Goal: Find specific page/section: Find specific page/section

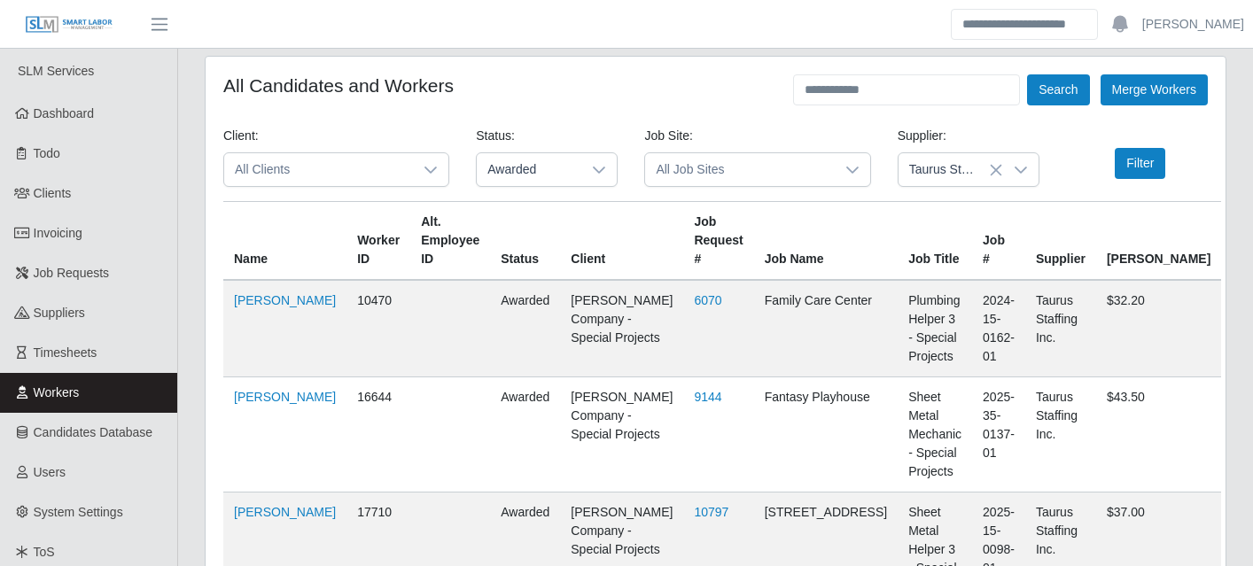
click at [87, 388] on link "Workers" at bounding box center [88, 393] width 177 height 40
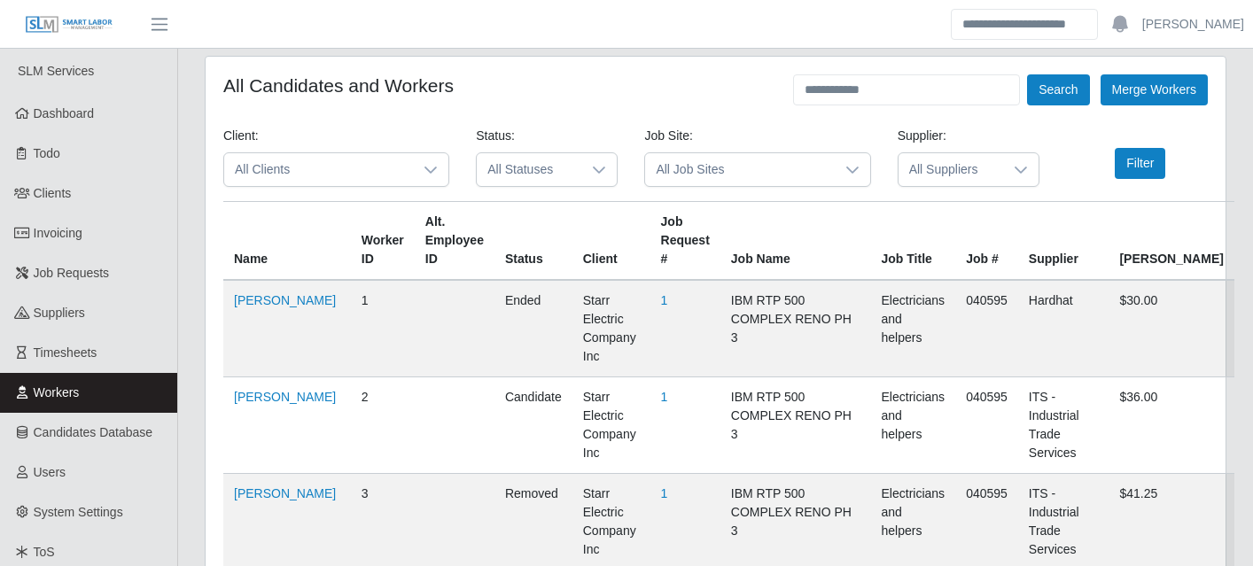
click at [432, 168] on icon at bounding box center [431, 170] width 14 height 14
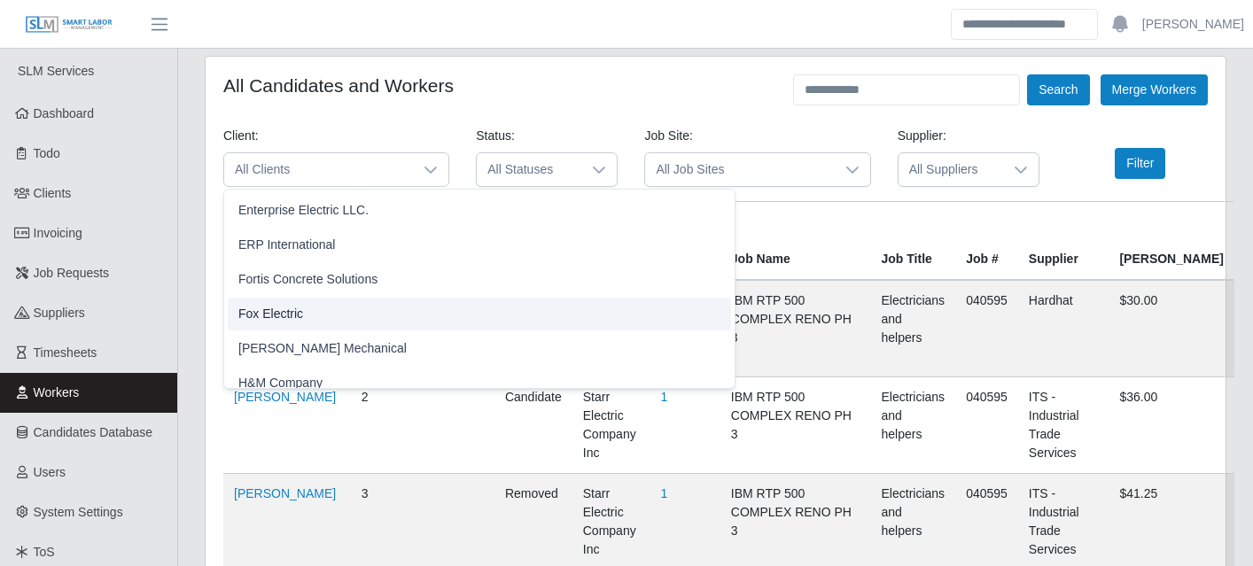
scroll to position [748, 0]
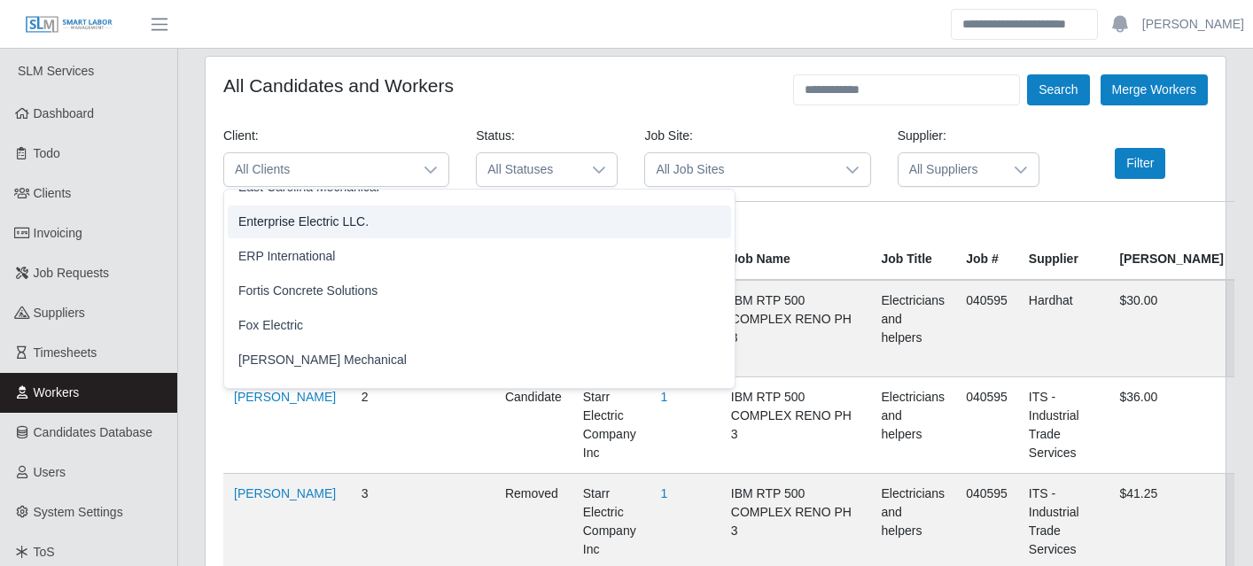
click at [365, 230] on span "Enterprise Electric LLC." at bounding box center [303, 222] width 130 height 19
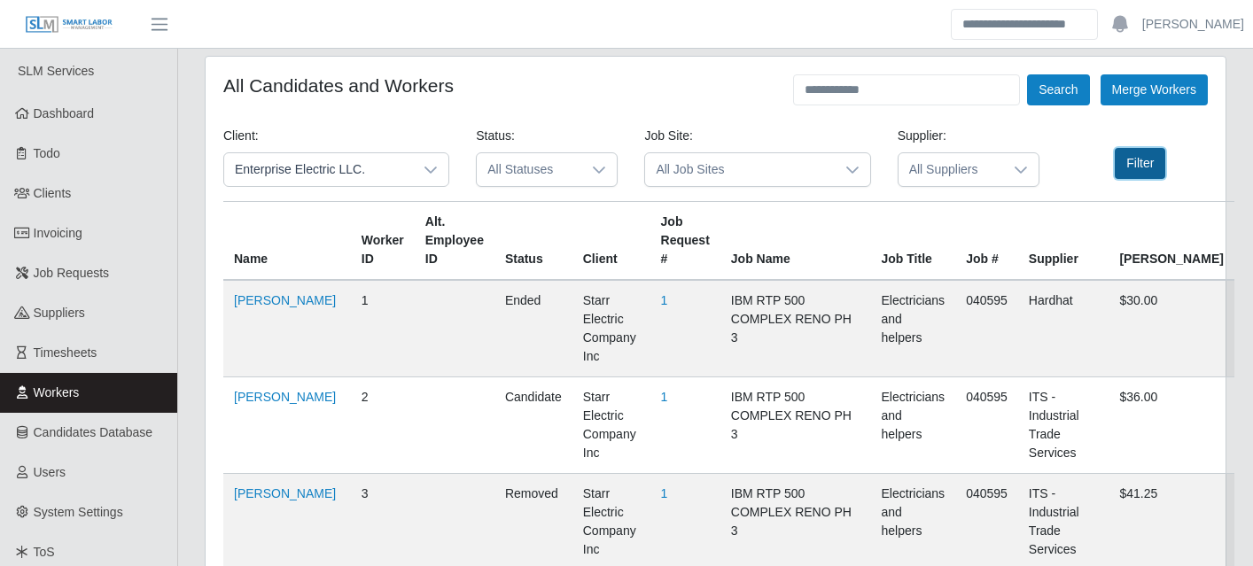
click at [1147, 167] on button "Filter" at bounding box center [1140, 163] width 51 height 31
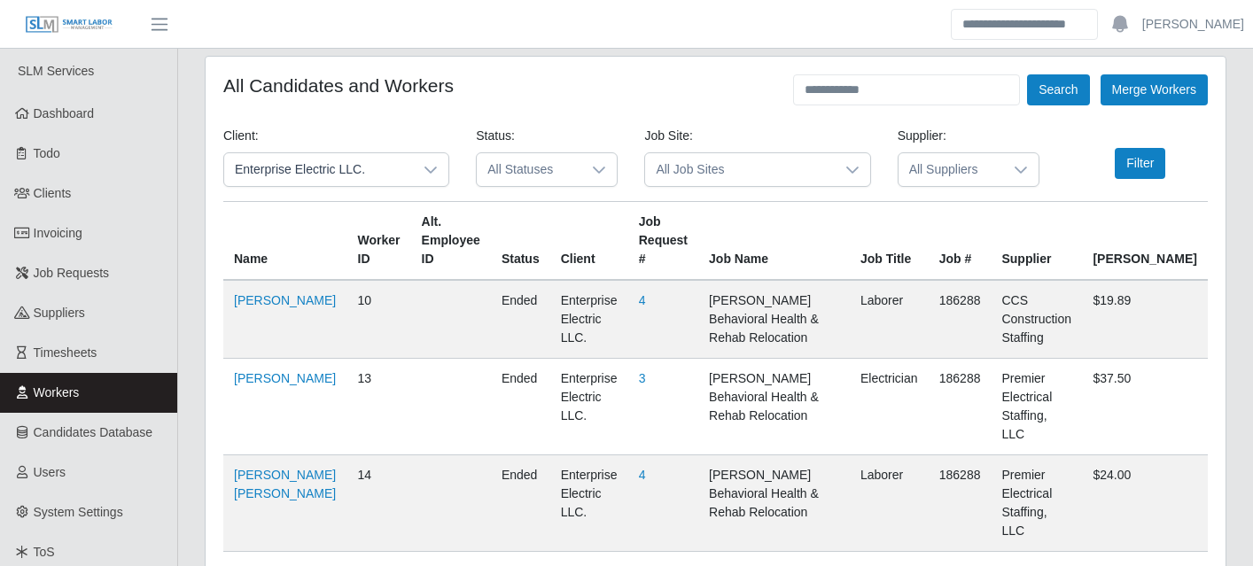
click at [855, 165] on icon at bounding box center [852, 170] width 14 height 14
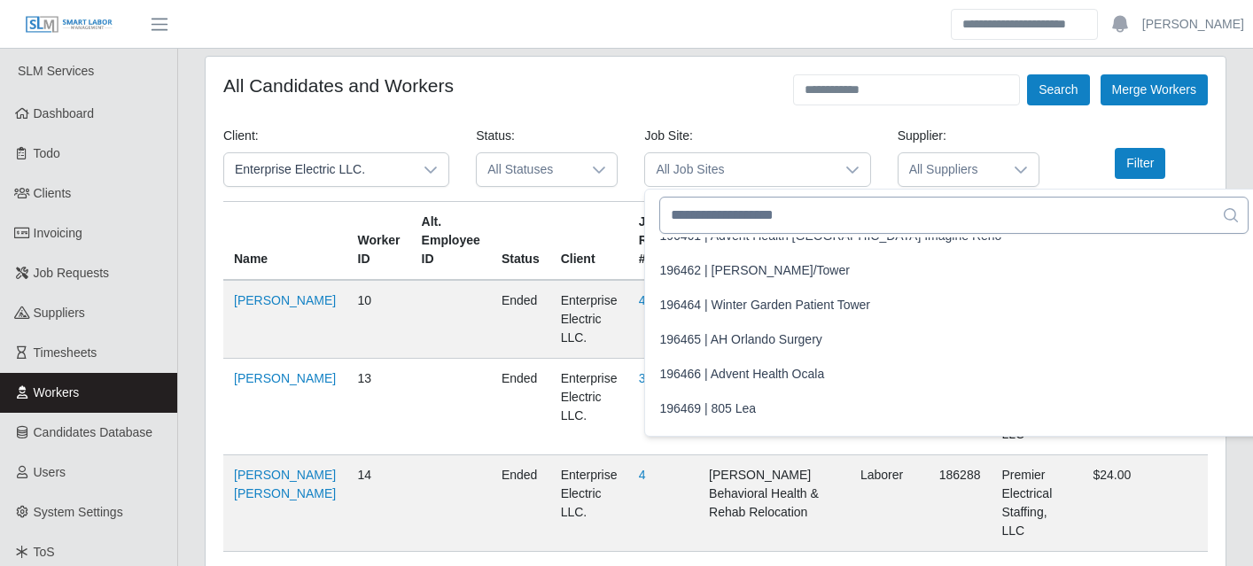
scroll to position [1524, 0]
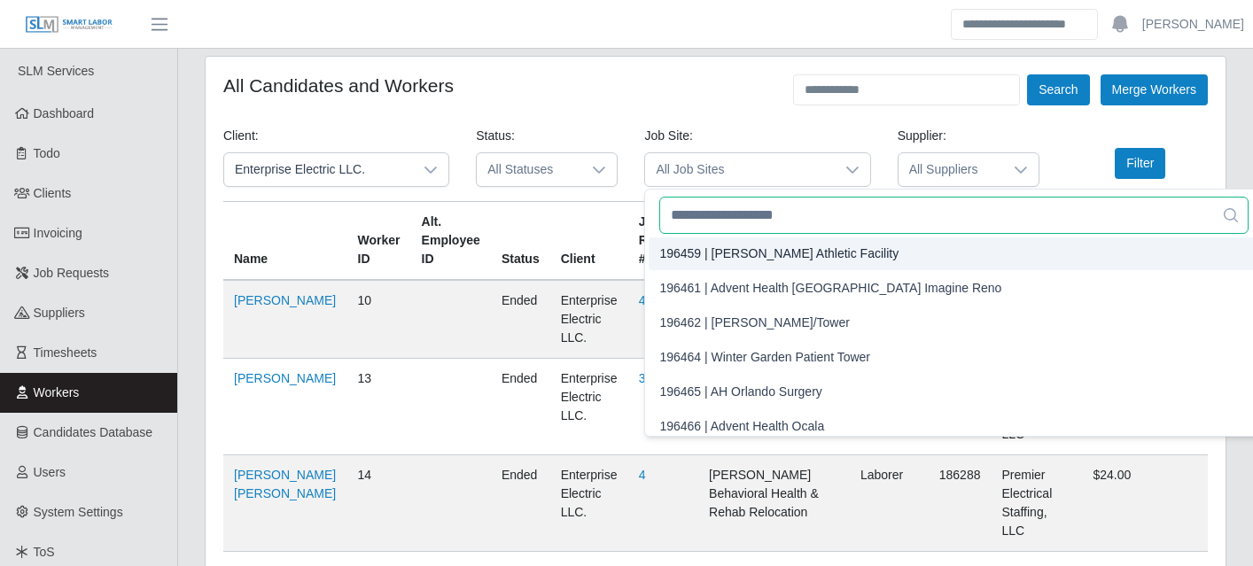
click at [768, 221] on input "text" at bounding box center [953, 215] width 589 height 37
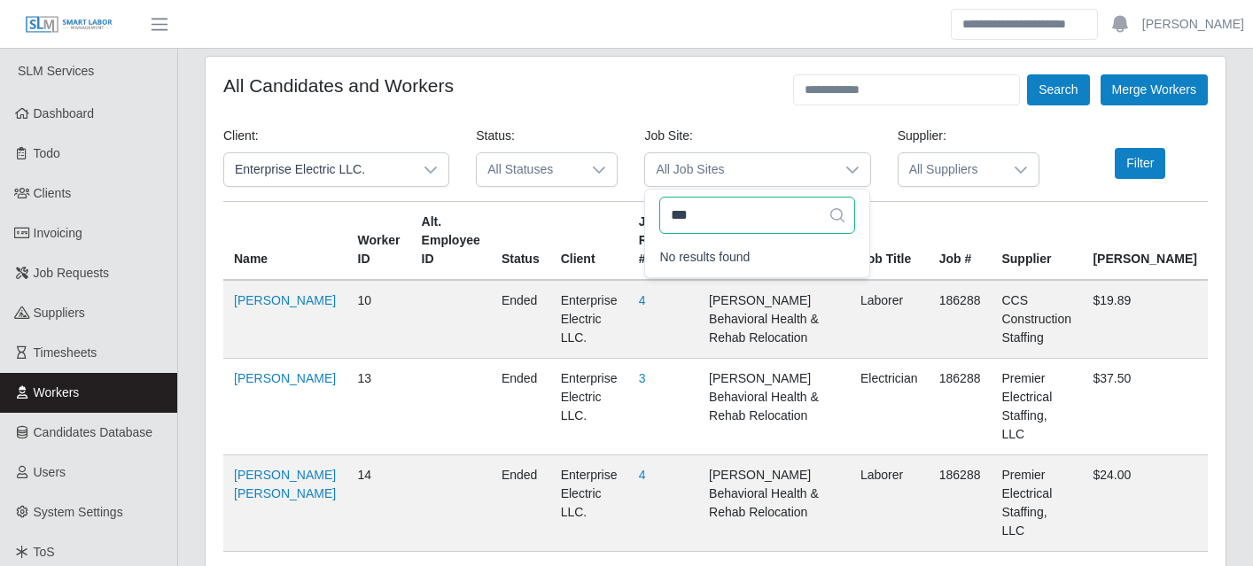
scroll to position [0, 0]
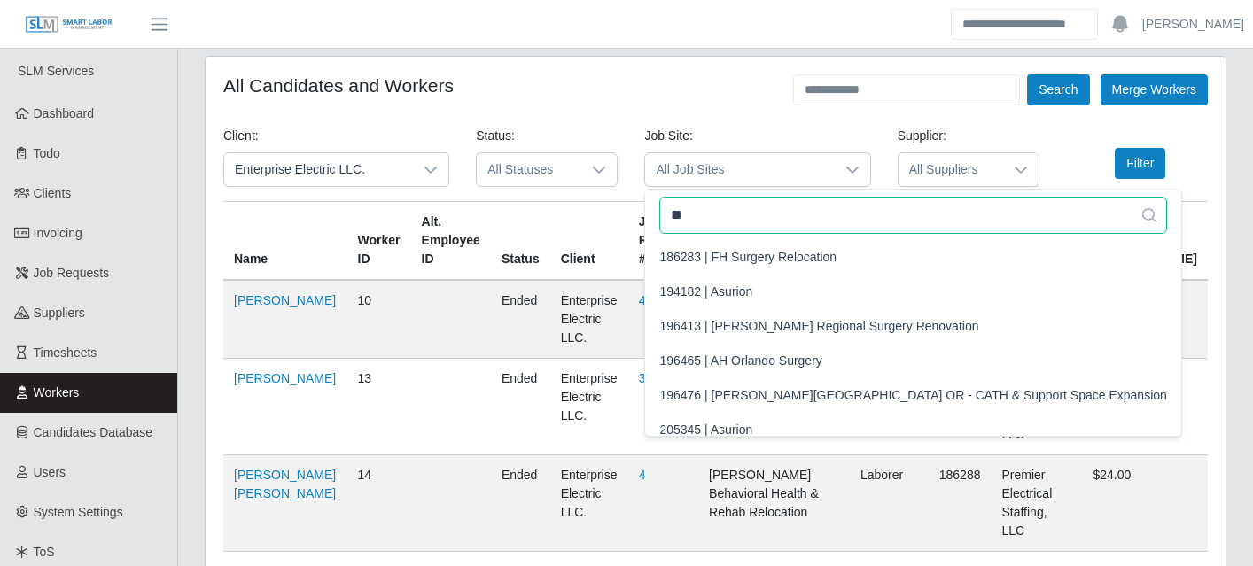
type input "*"
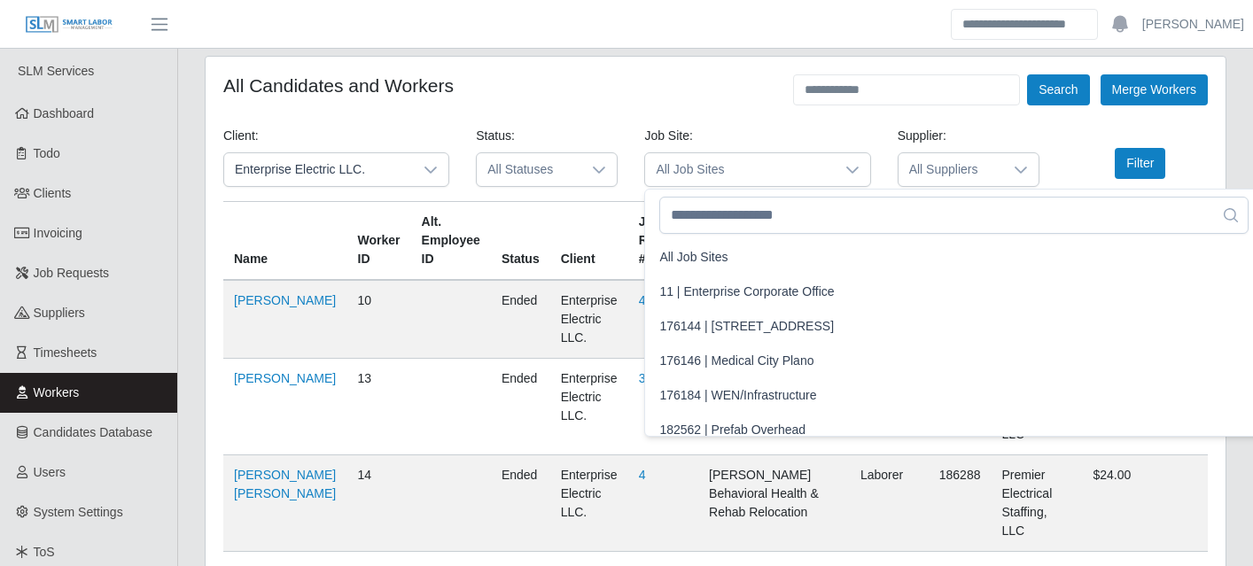
click at [82, 393] on link "Workers" at bounding box center [88, 393] width 177 height 40
